Goal: Task Accomplishment & Management: Use online tool/utility

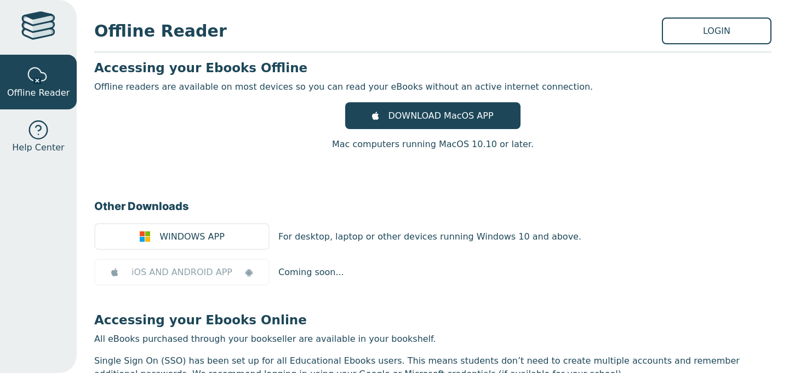
click at [41, 9] on link at bounding box center [38, 27] width 77 height 55
click at [70, 33] on link at bounding box center [38, 27] width 77 height 55
click at [44, 22] on div at bounding box center [38, 27] width 34 height 32
click at [693, 29] on link "LOGIN" at bounding box center [716, 31] width 110 height 27
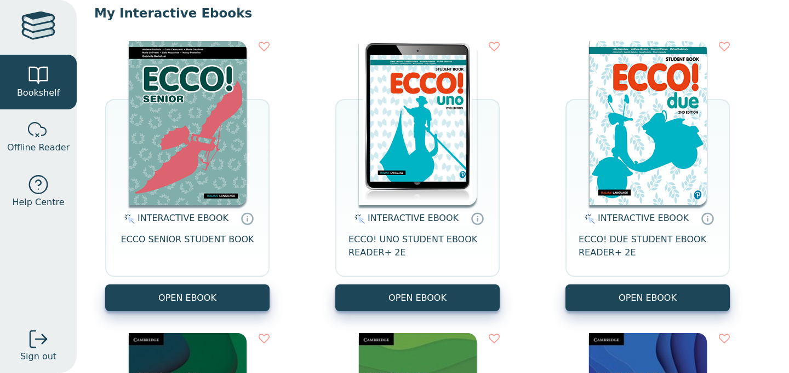
scroll to position [110, 0]
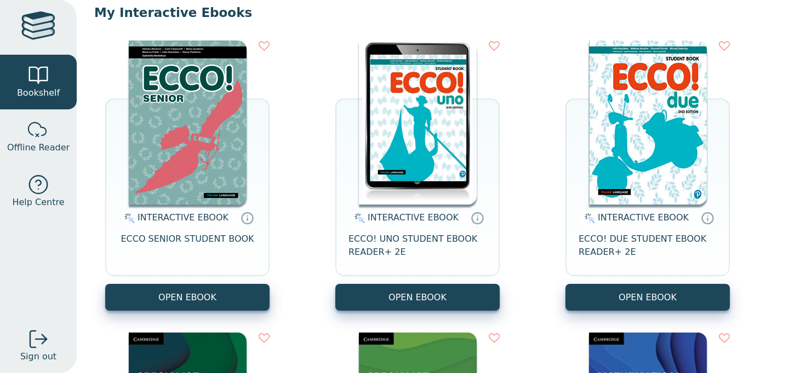
click at [658, 129] on img at bounding box center [648, 123] width 118 height 164
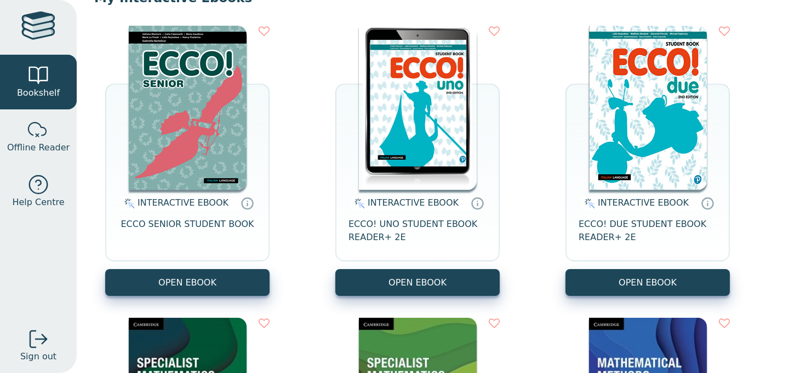
scroll to position [0, 0]
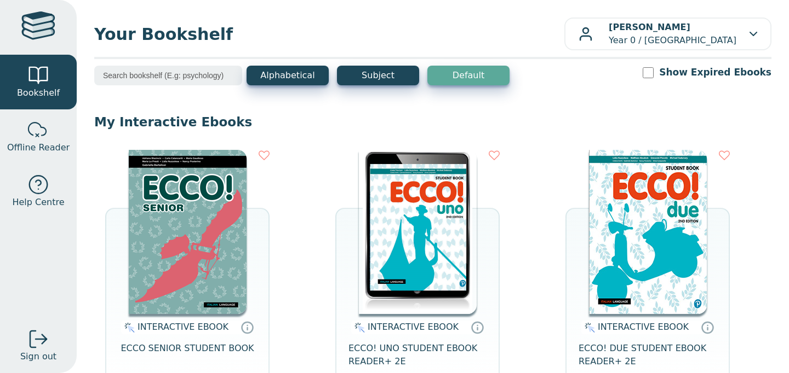
click at [205, 72] on input "search" at bounding box center [168, 76] width 148 height 20
type input "ecco"
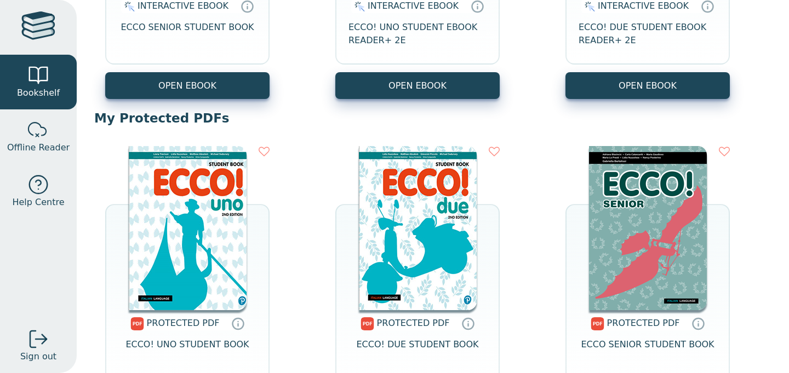
scroll to position [385, 0]
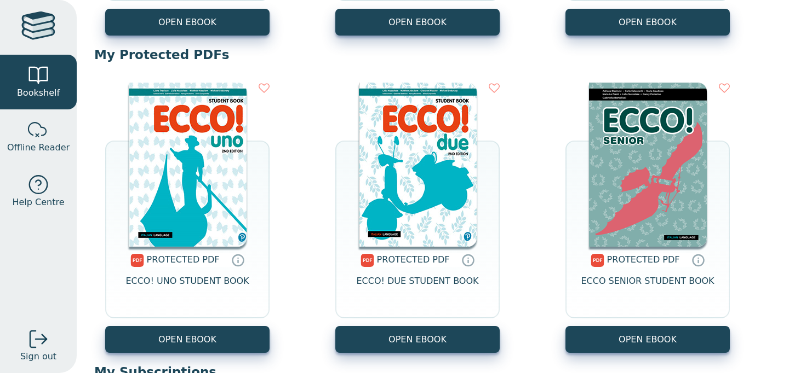
click at [436, 175] on img at bounding box center [418, 165] width 118 height 164
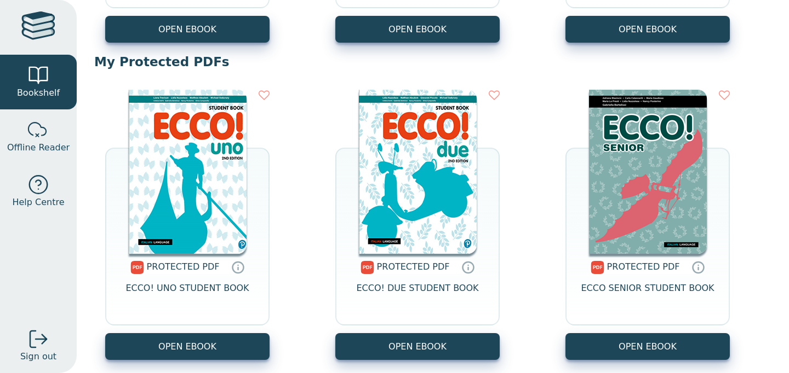
scroll to position [381, 0]
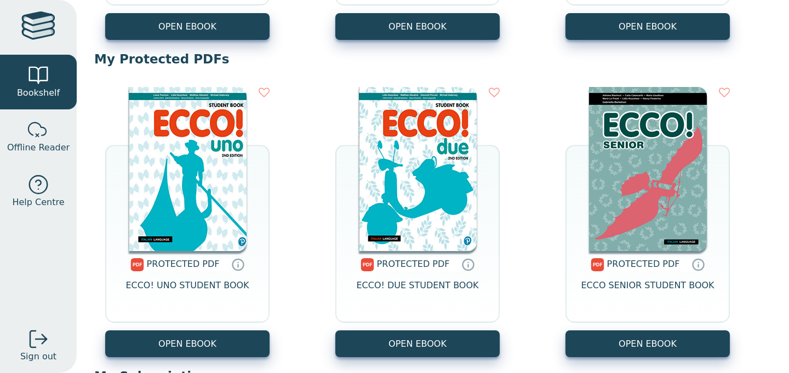
click at [168, 189] on img at bounding box center [188, 169] width 118 height 164
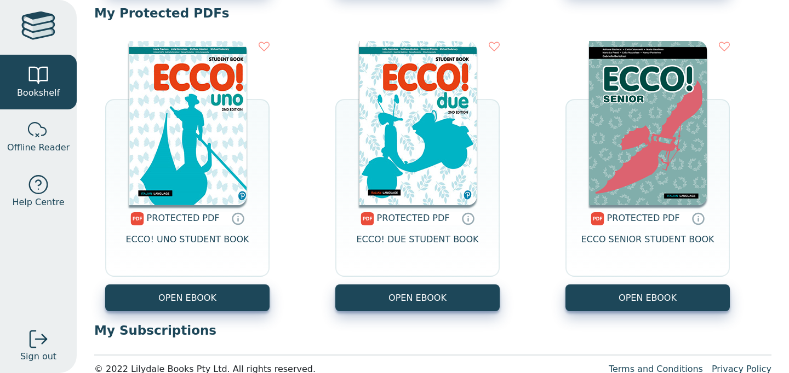
scroll to position [447, 0]
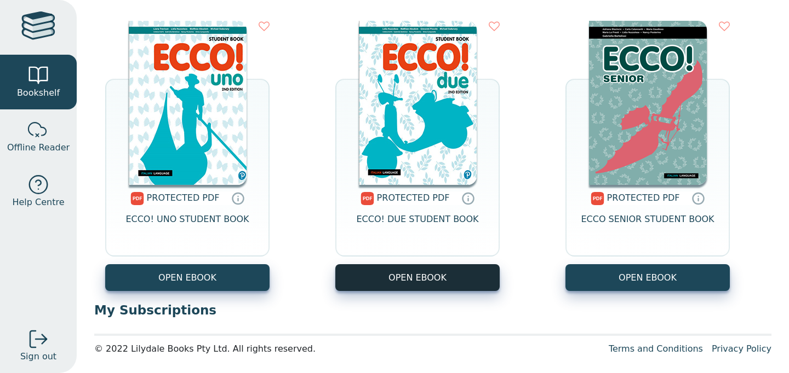
click at [428, 285] on link "OPEN EBOOK" at bounding box center [417, 277] width 164 height 27
